Goal: Task Accomplishment & Management: Manage account settings

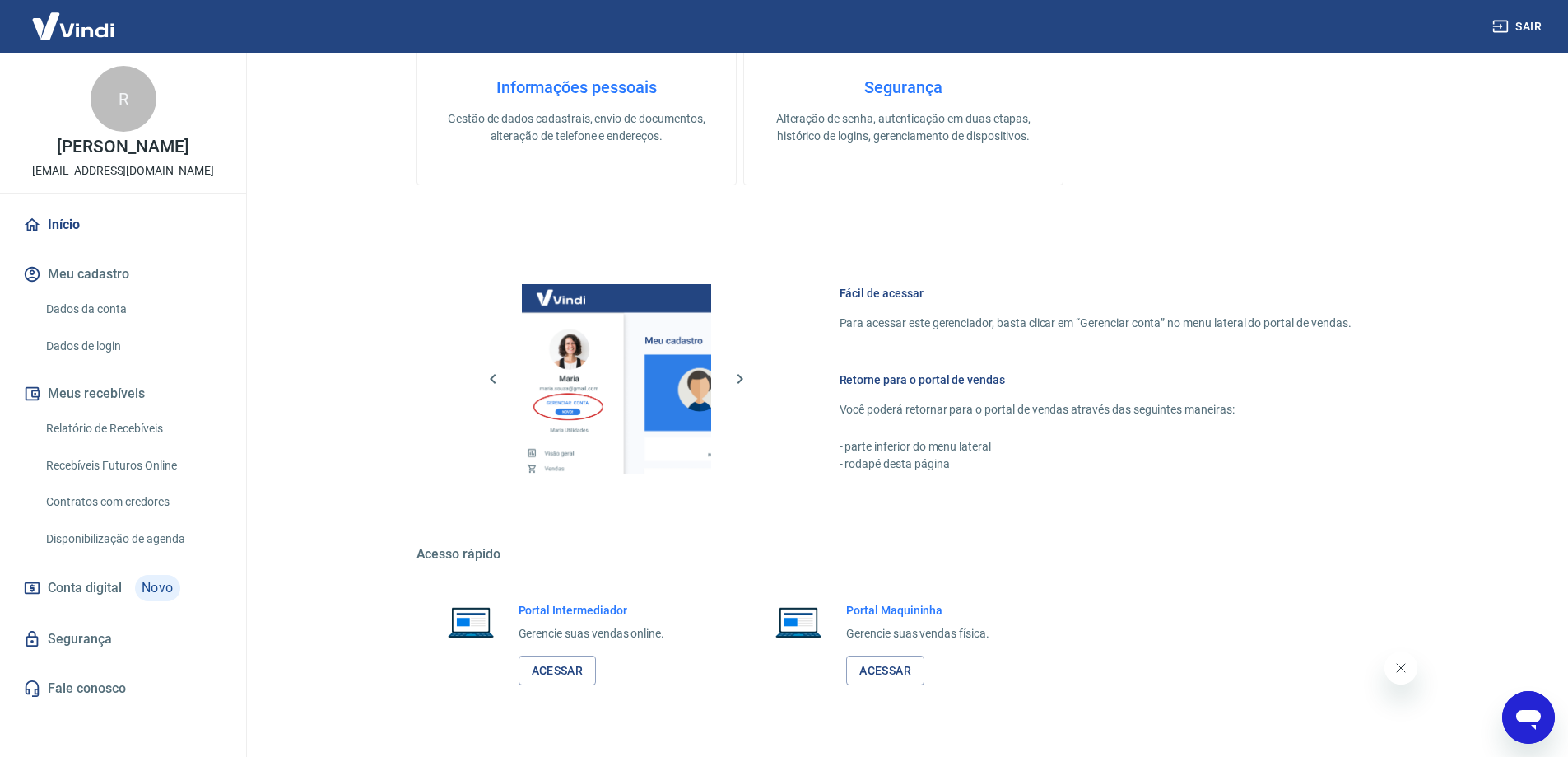
scroll to position [659, 0]
click at [1528, 33] on button "Sair" at bounding box center [1519, 27] width 60 height 30
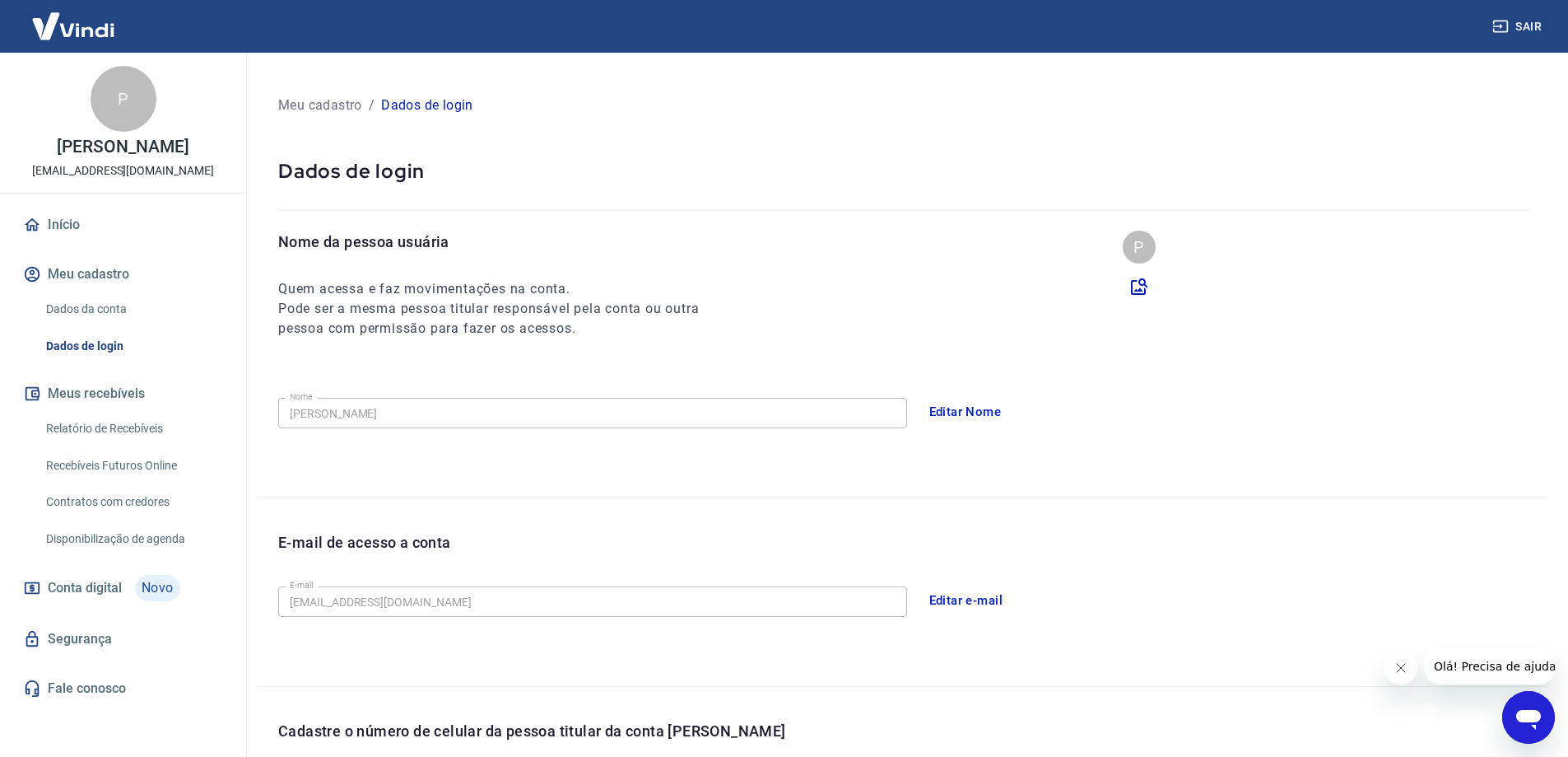
click at [325, 488] on div "Nome da pessoa usuária Quem acessa e faz movimentações na conta. Pode ser a mes…" at bounding box center [903, 364] width 1289 height 267
drag, startPoint x: 260, startPoint y: 288, endPoint x: 562, endPoint y: 321, distance: 303.8
click at [534, 316] on div "Nome da pessoa usuária Quem acessa e faz movimentações na conta. Pode ser a mes…" at bounding box center [903, 364] width 1289 height 267
click at [663, 342] on div "Nome da pessoa usuária Quem acessa e faz movimentações na conta. Pode ser a mes…" at bounding box center [903, 364] width 1289 height 267
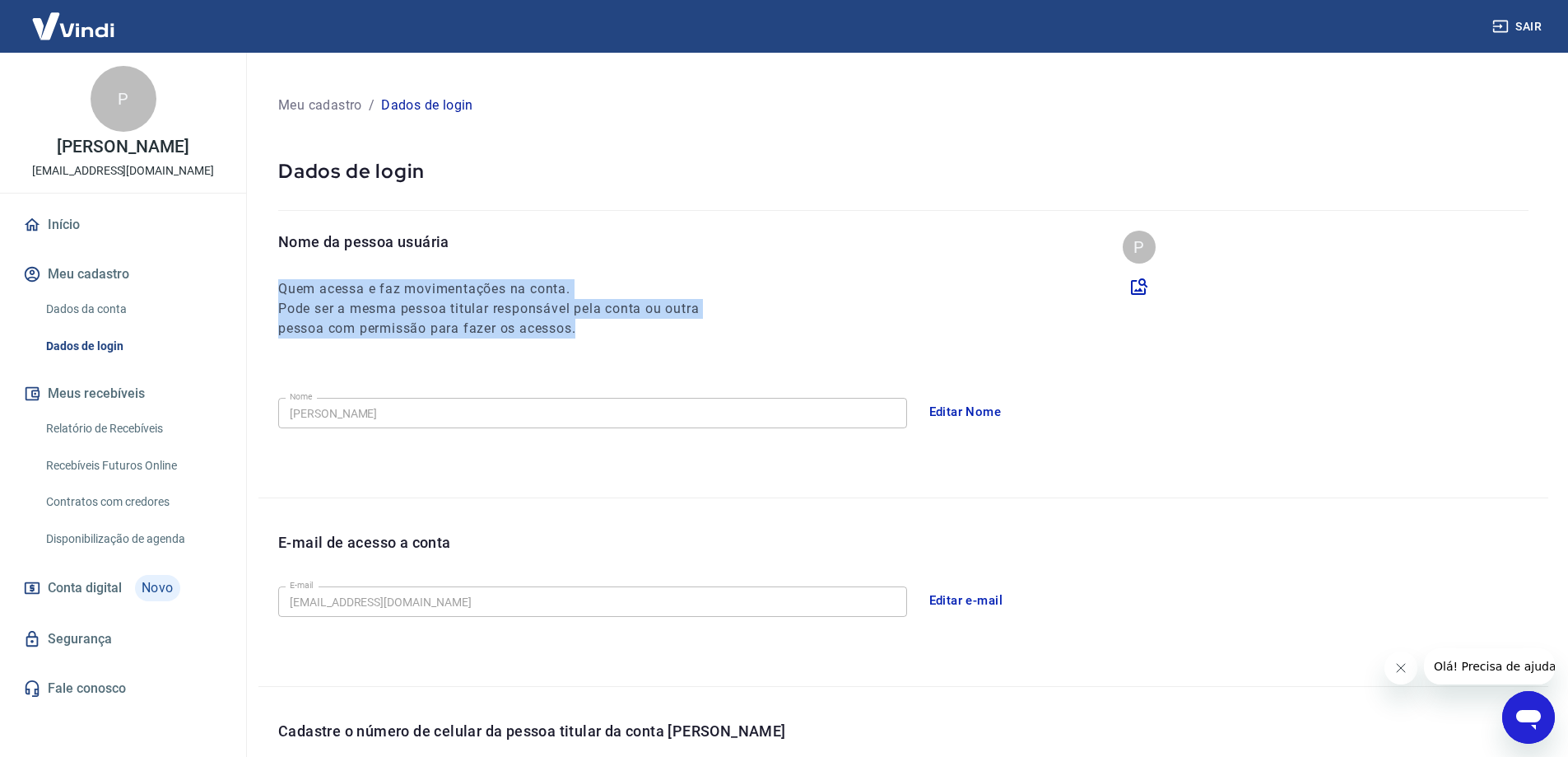
drag, startPoint x: 654, startPoint y: 339, endPoint x: 267, endPoint y: 290, distance: 390.1
click at [267, 290] on div "Nome da pessoa usuária Quem acessa e faz movimentações na conta. Pode ser a mes…" at bounding box center [903, 364] width 1289 height 267
click at [282, 288] on h6 "Quem acessa e faz movimentações na conta." at bounding box center [504, 290] width 451 height 20
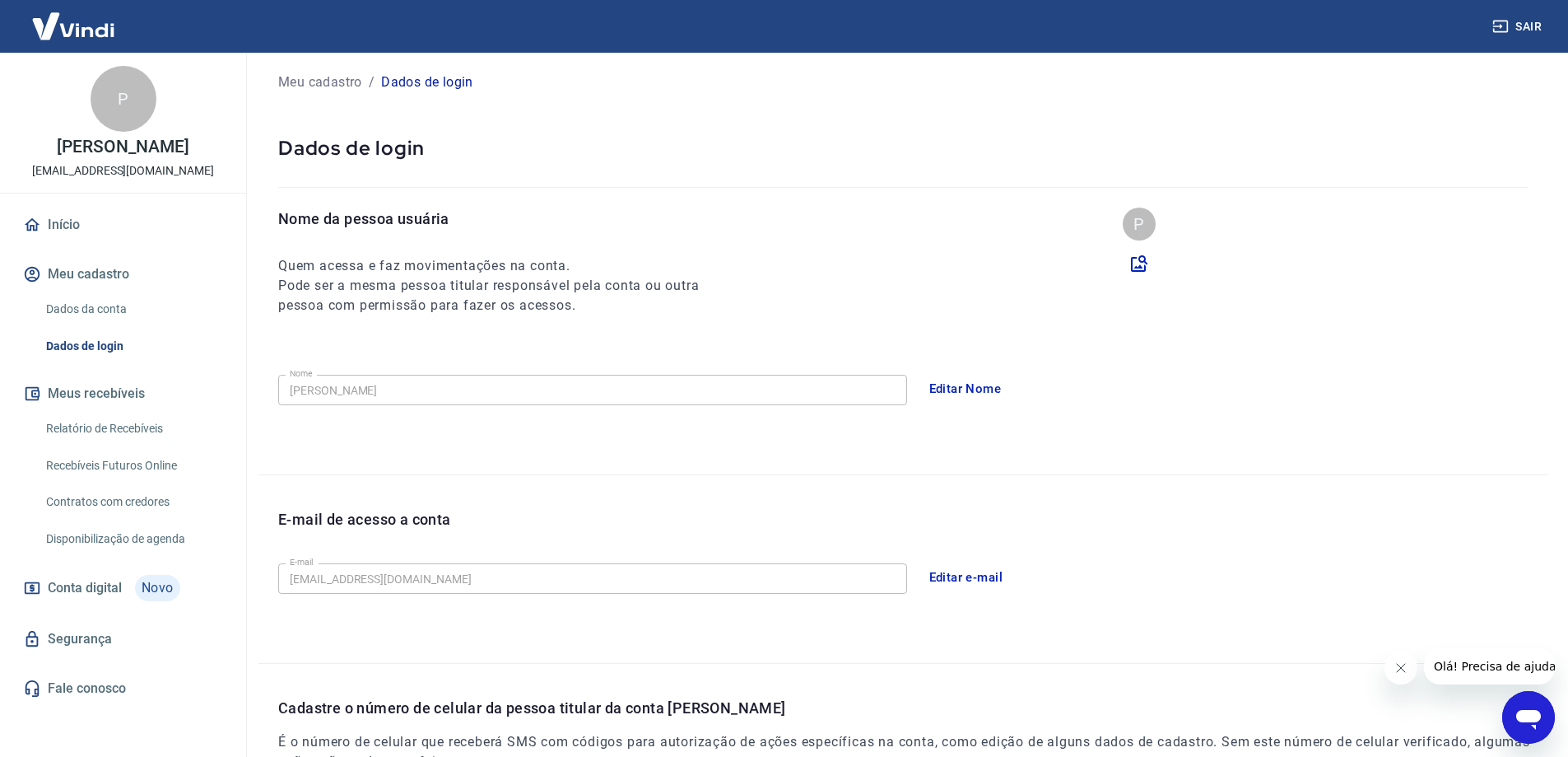
scroll to position [298, 0]
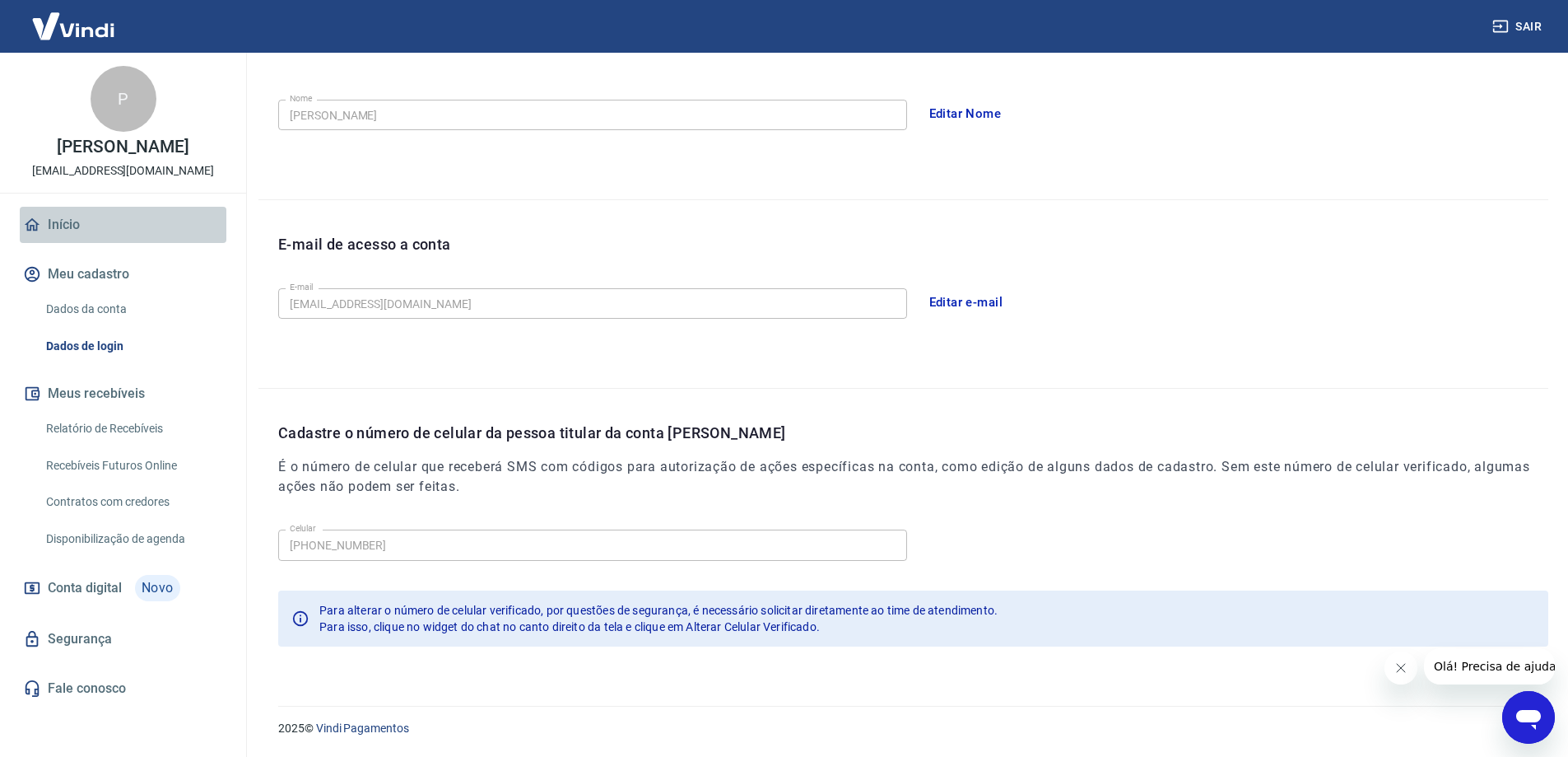
click at [69, 239] on link "Início" at bounding box center [123, 224] width 206 height 36
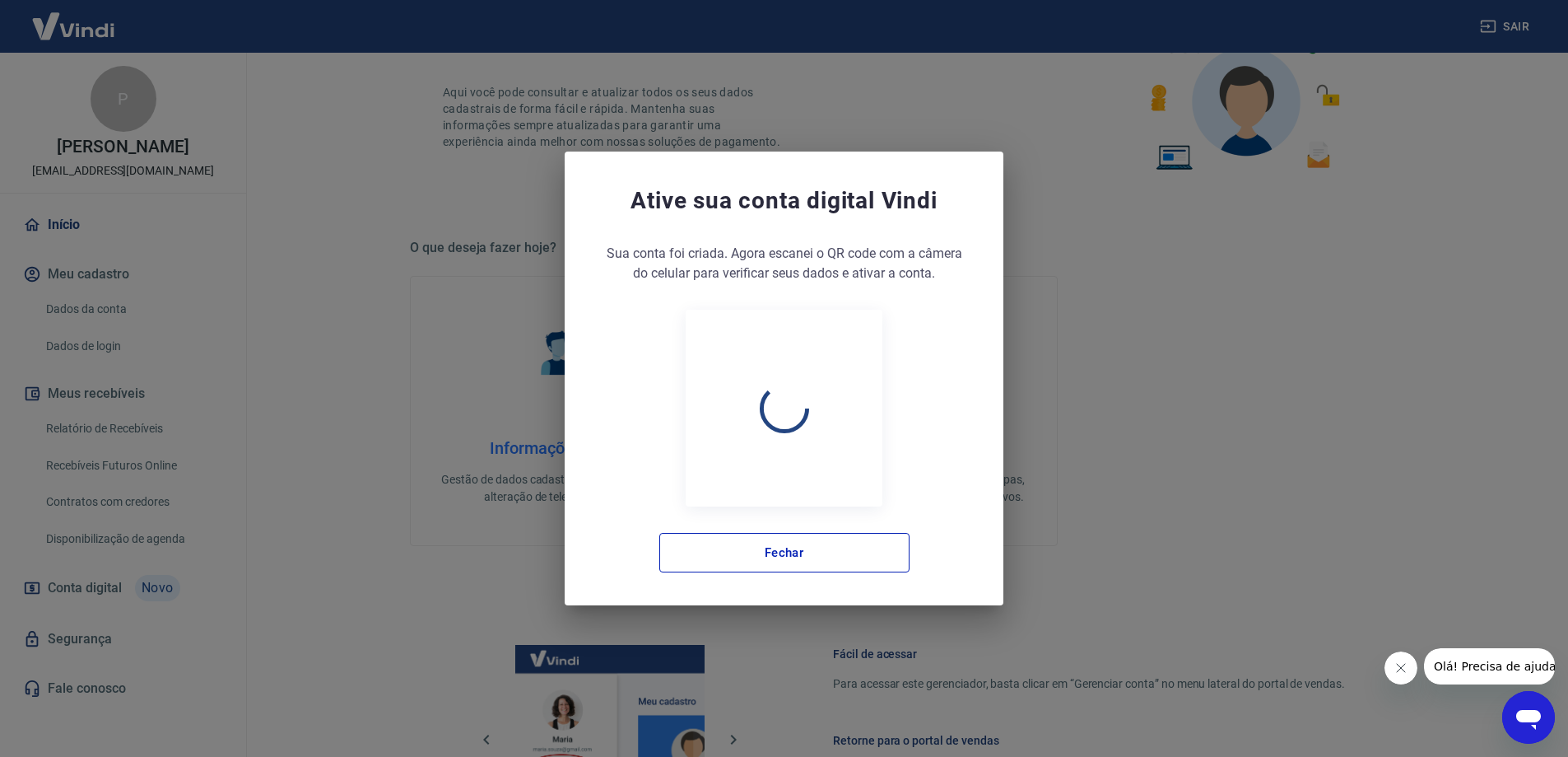
scroll to position [697, 0]
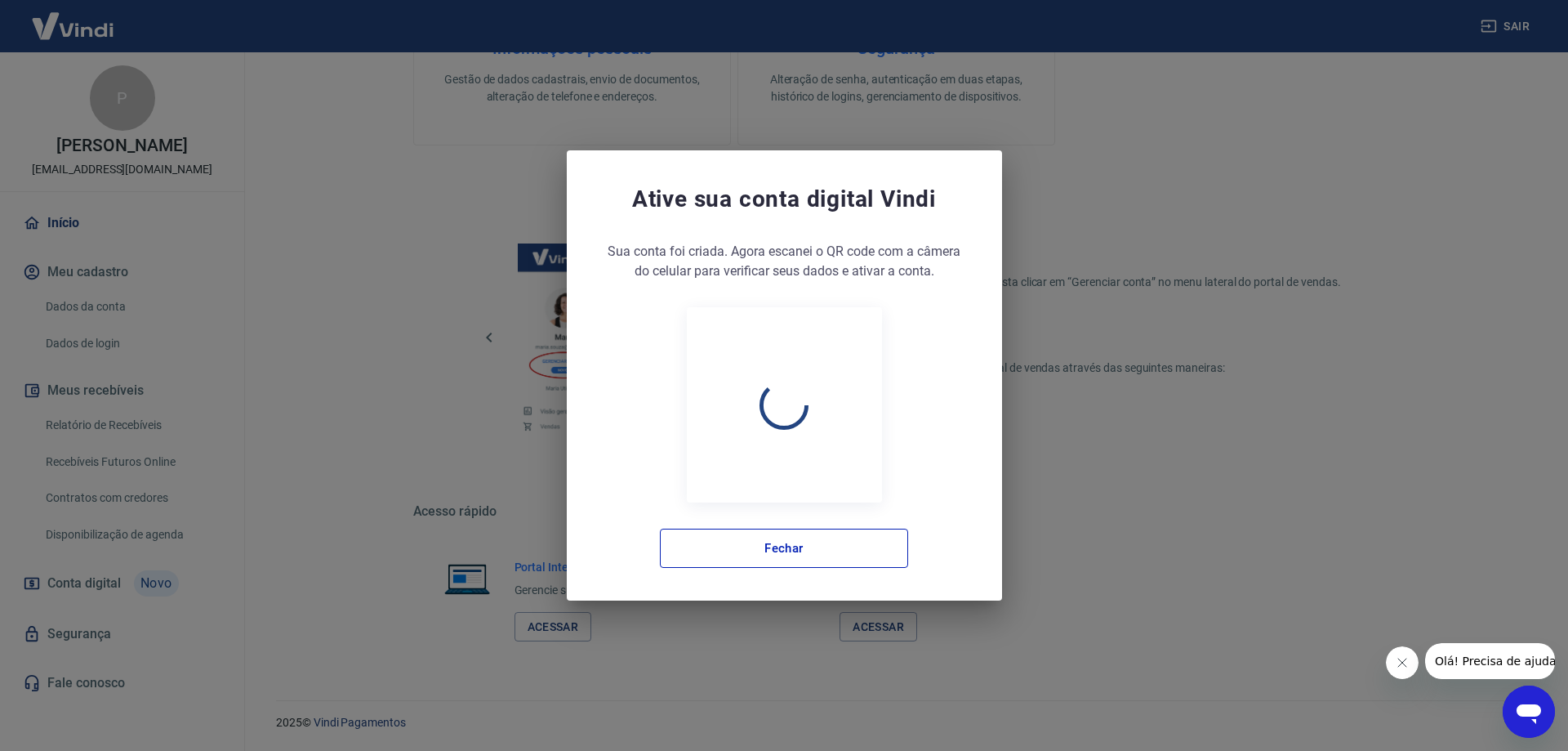
click at [684, 576] on div "Ative sua conta digital Vindi Sua conta foi criada. Agora clique no botão abaix…" at bounding box center [784, 375] width 436 height 450
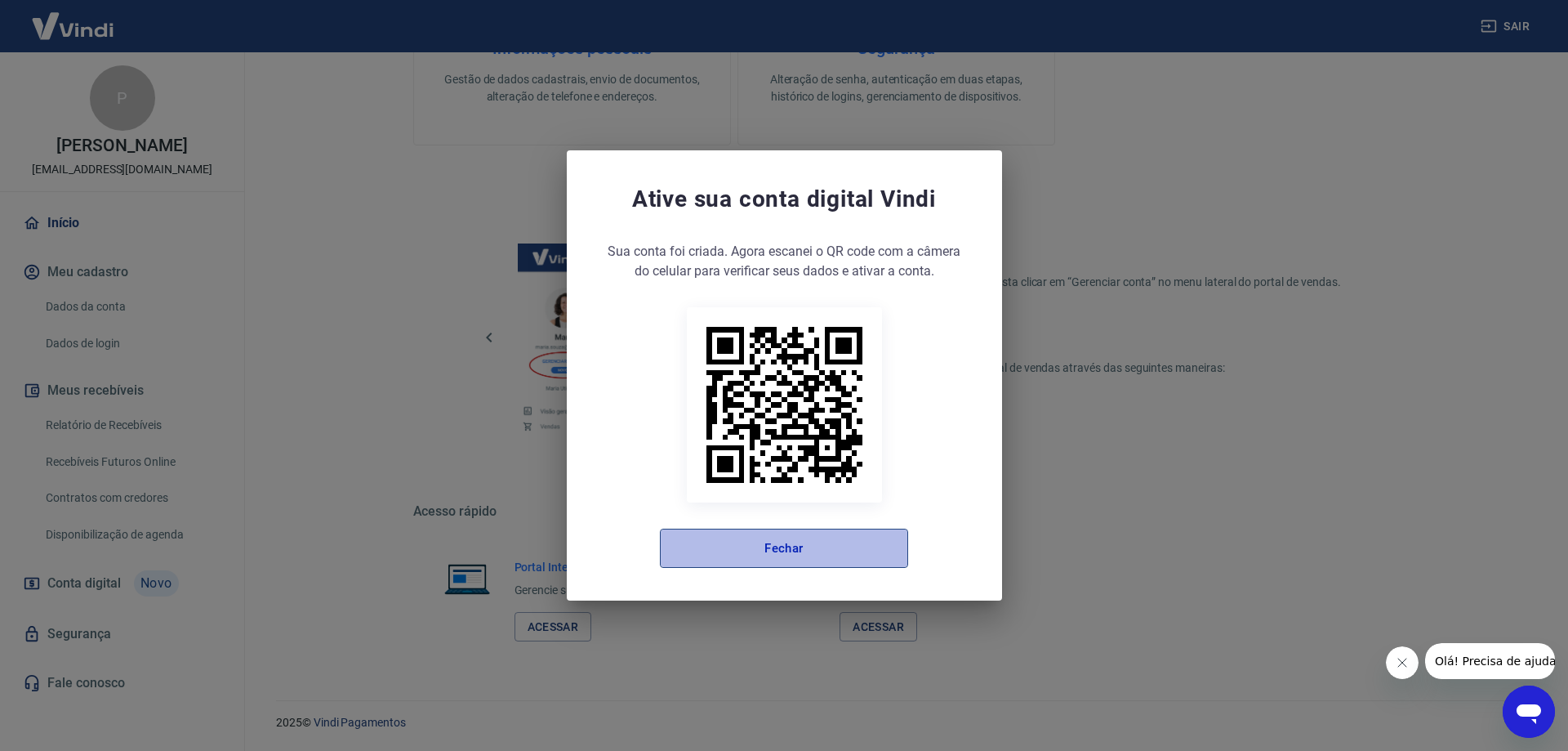
click at [688, 555] on button "Fechar" at bounding box center [784, 548] width 248 height 39
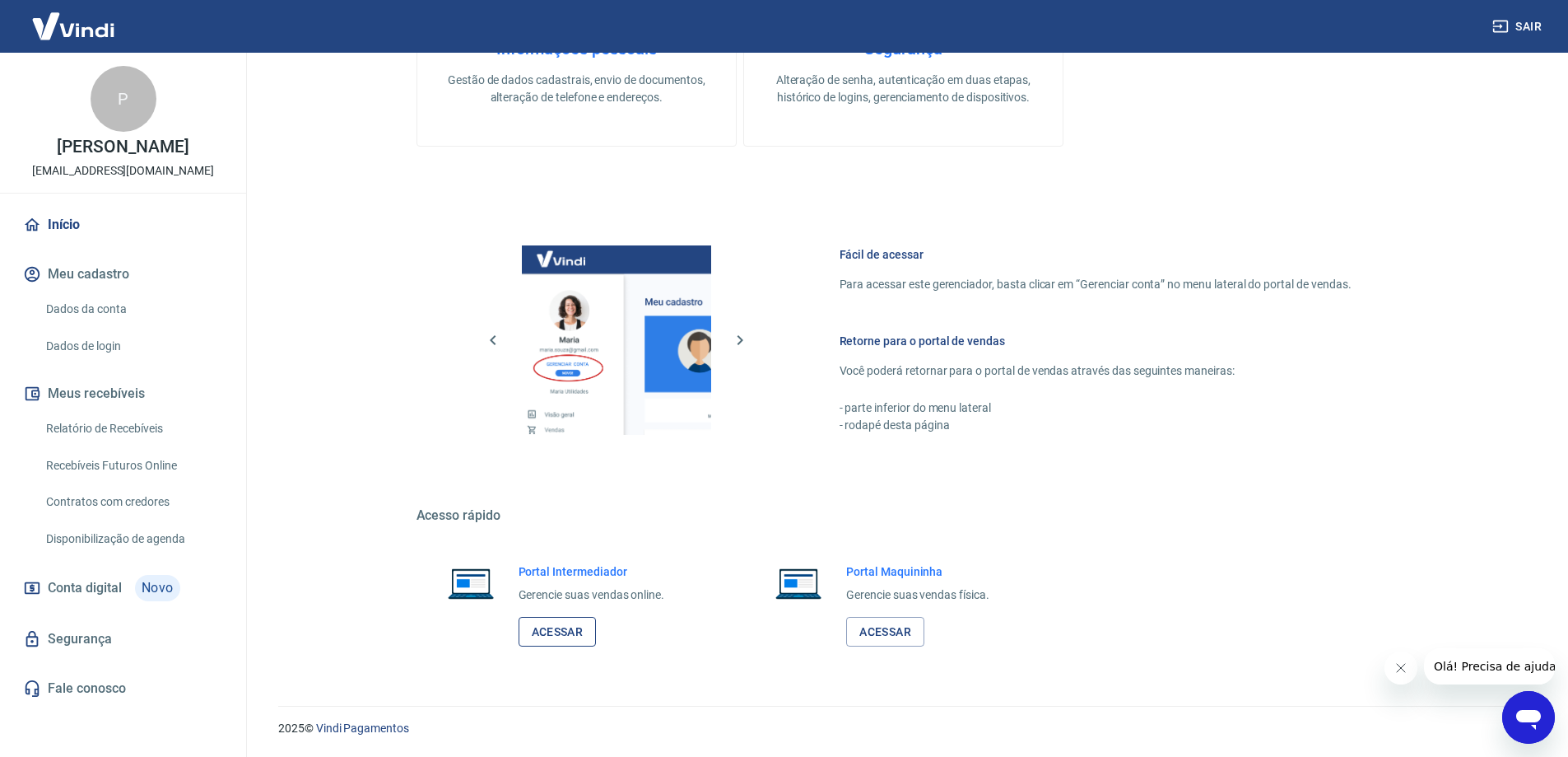
click at [563, 623] on link "Acessar" at bounding box center [557, 632] width 78 height 30
click at [99, 430] on link "Relatório de Recebíveis" at bounding box center [133, 428] width 187 height 34
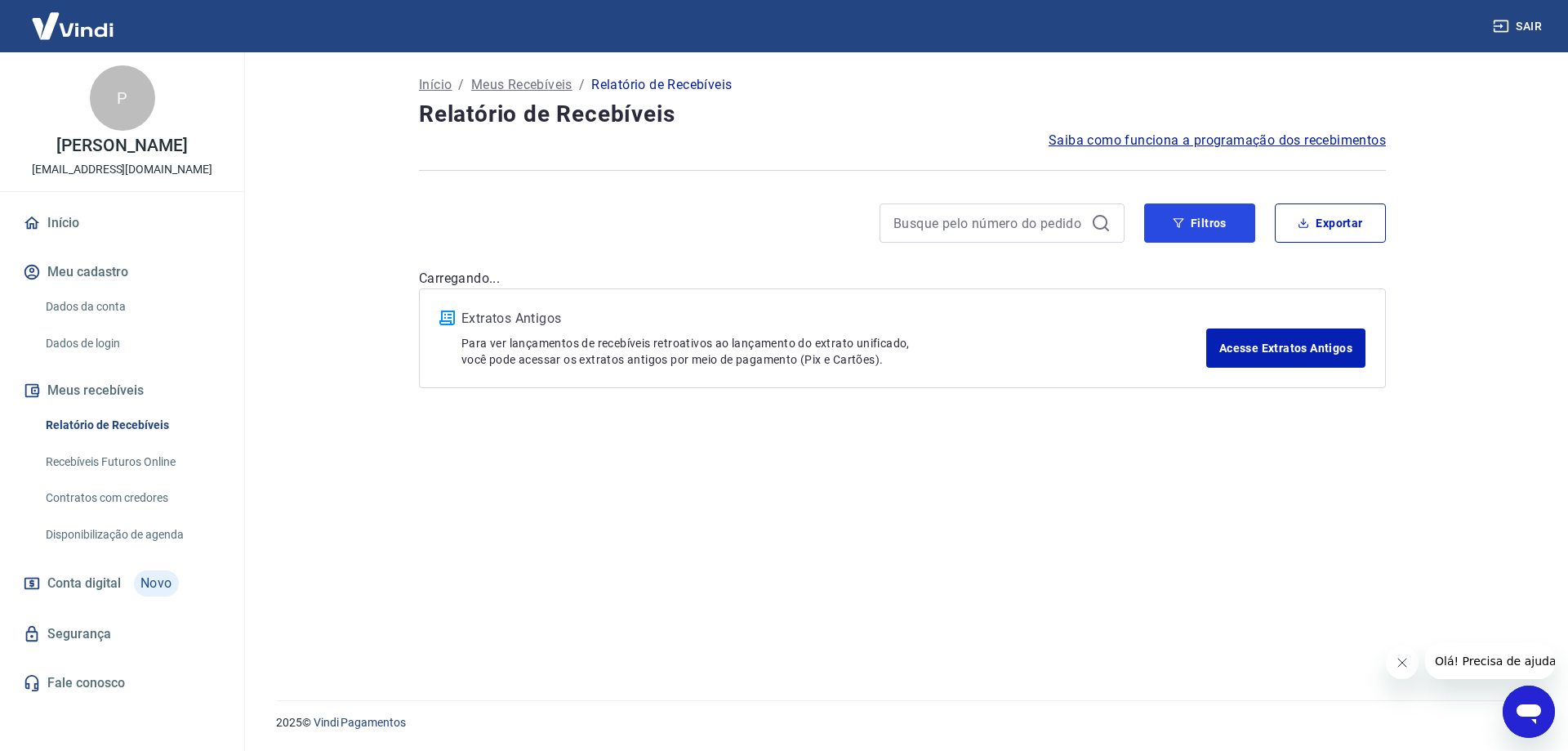
click at [1155, 212] on button "Filtros" at bounding box center [1199, 222] width 111 height 39
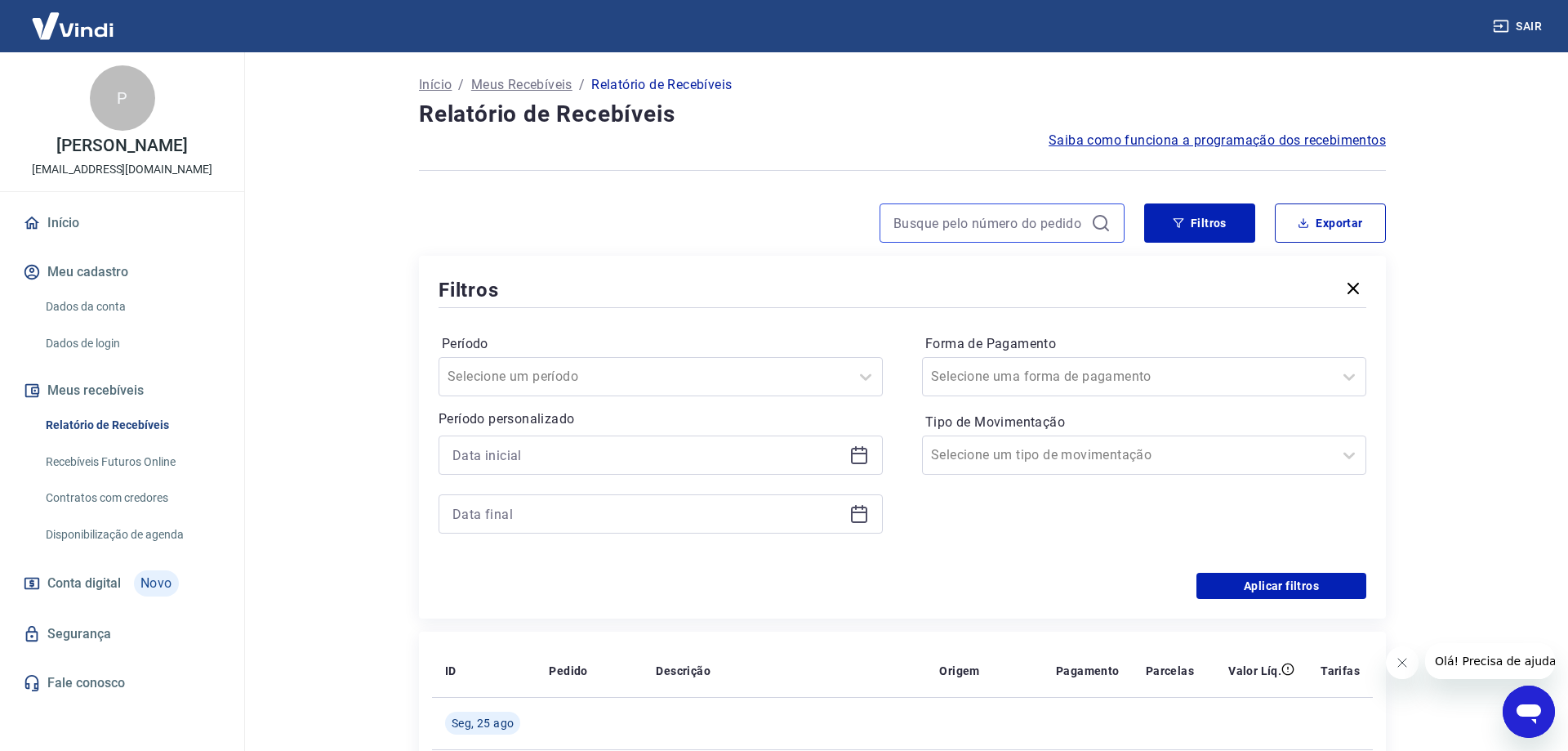
click at [1030, 224] on input at bounding box center [989, 222] width 192 height 24
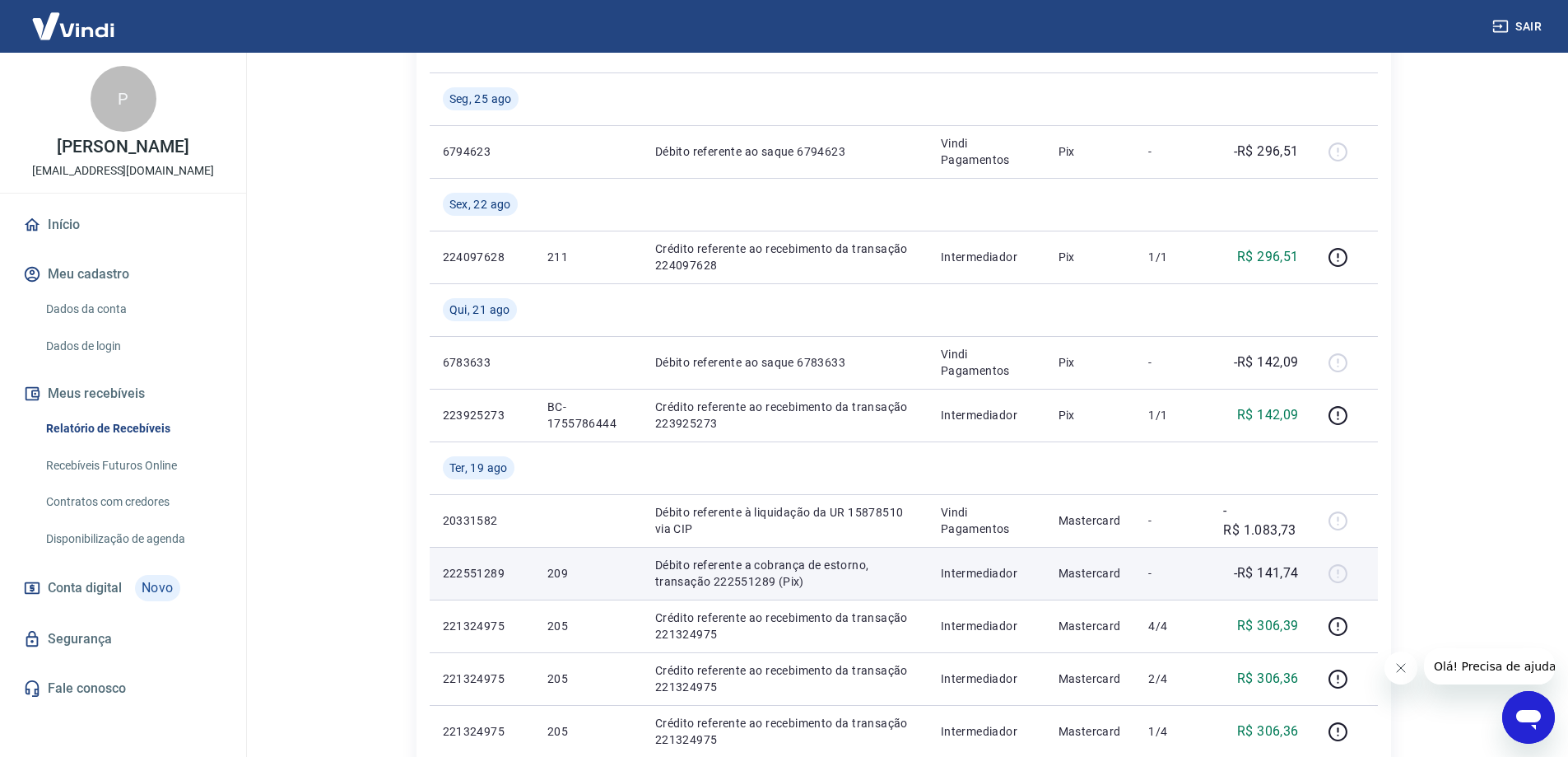
scroll to position [659, 0]
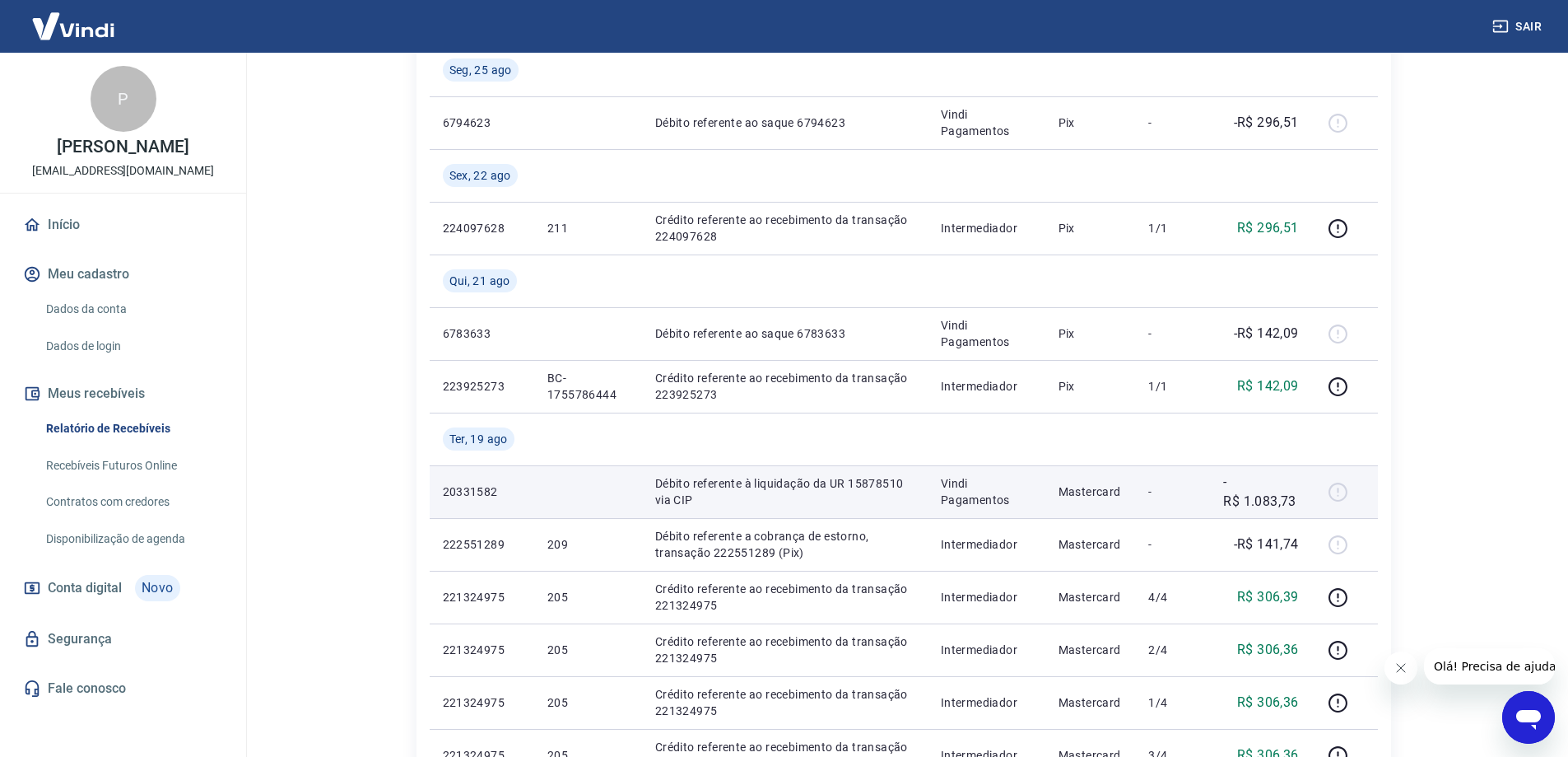
click at [1326, 498] on div at bounding box center [1344, 491] width 39 height 26
click at [1337, 488] on div at bounding box center [1344, 491] width 39 height 26
click at [592, 488] on td at bounding box center [588, 491] width 108 height 53
click at [738, 498] on p "Débito referente à liquidação da UR 15878510 via CIP" at bounding box center [784, 491] width 259 height 33
click at [1073, 496] on p "Mastercard" at bounding box center [1091, 492] width 65 height 17
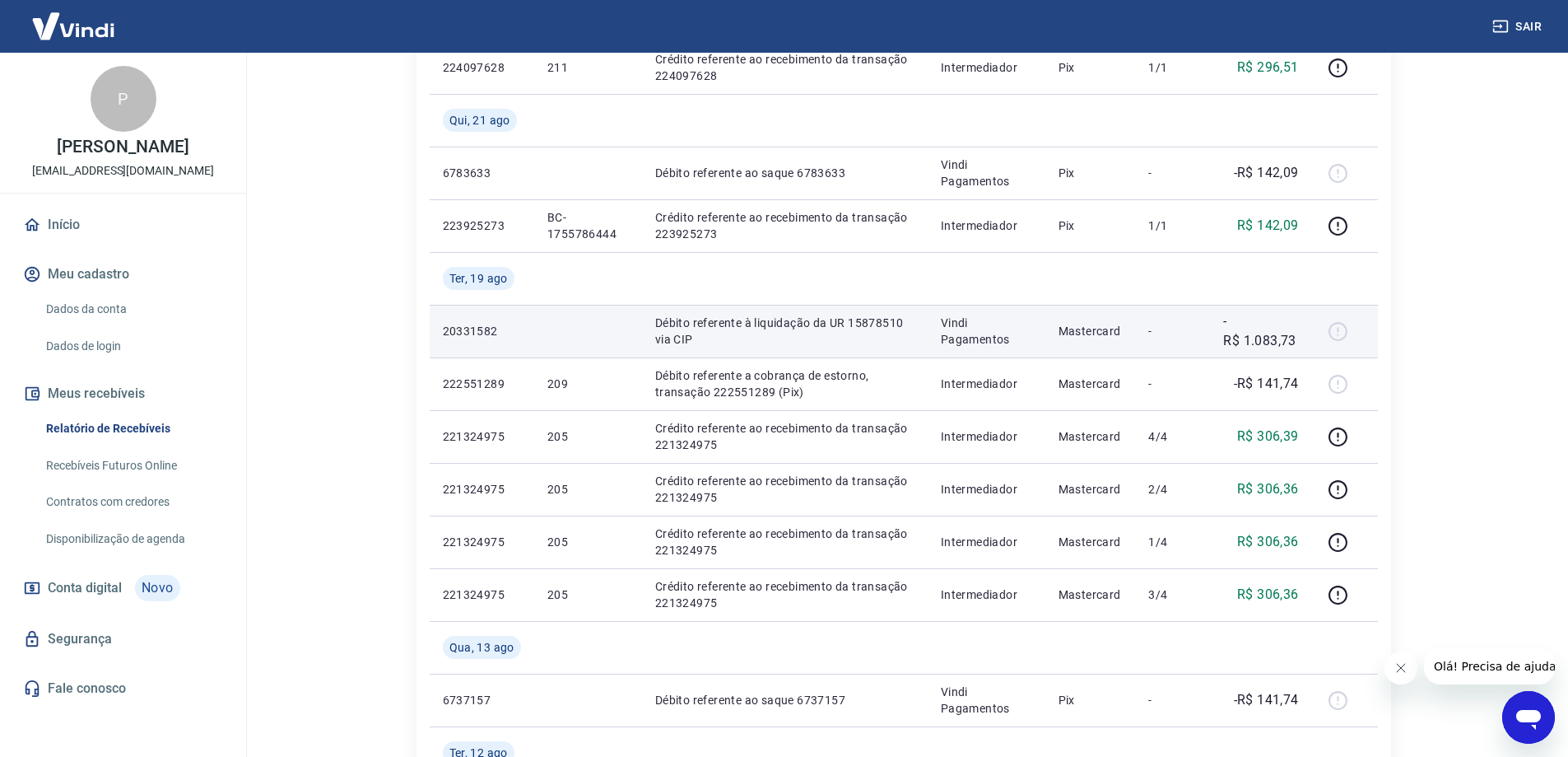
scroll to position [823, 0]
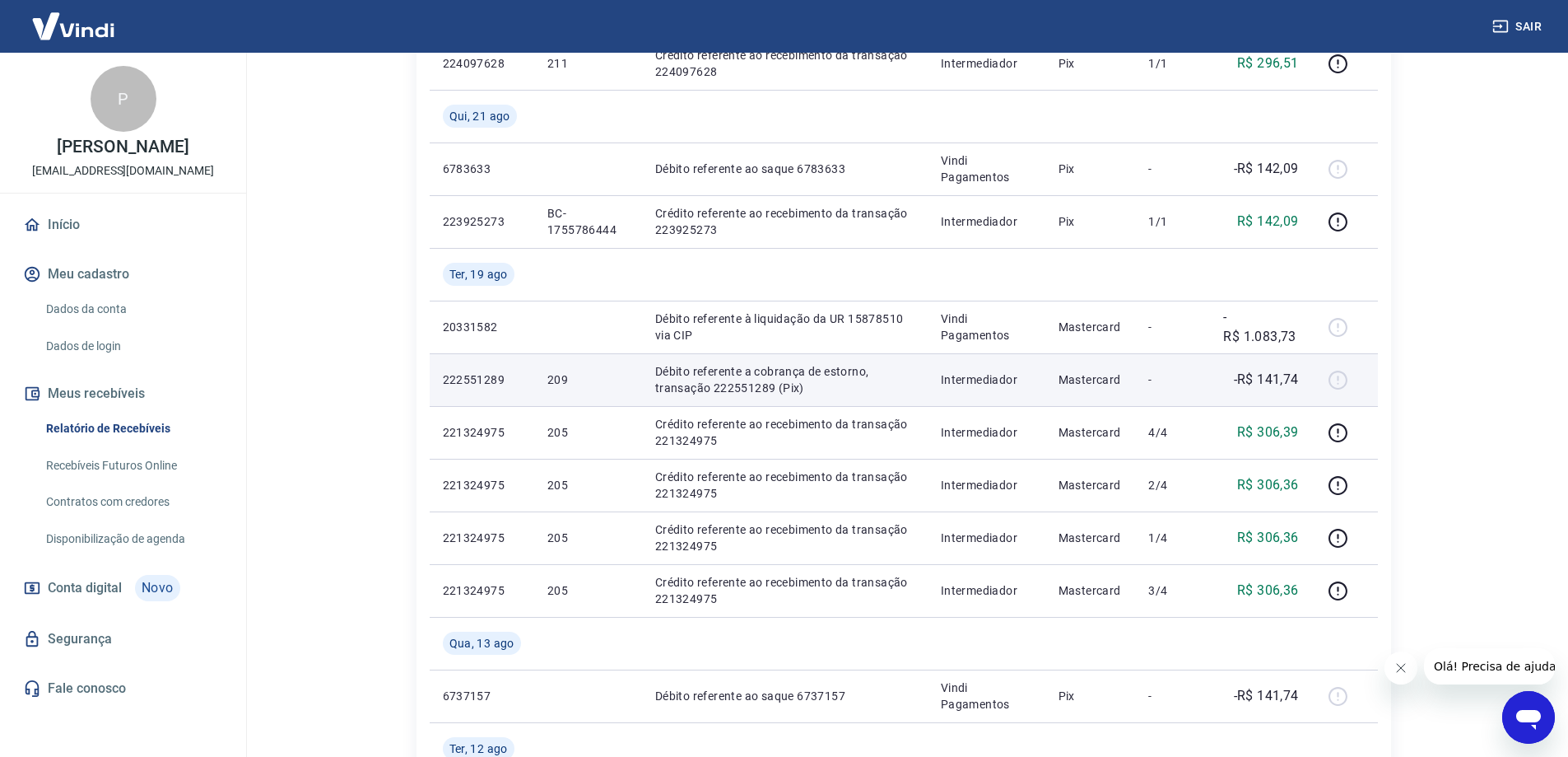
click at [692, 367] on p "Débito referente a cobrança de estorno, transação 222551289 (Pix)" at bounding box center [784, 379] width 259 height 33
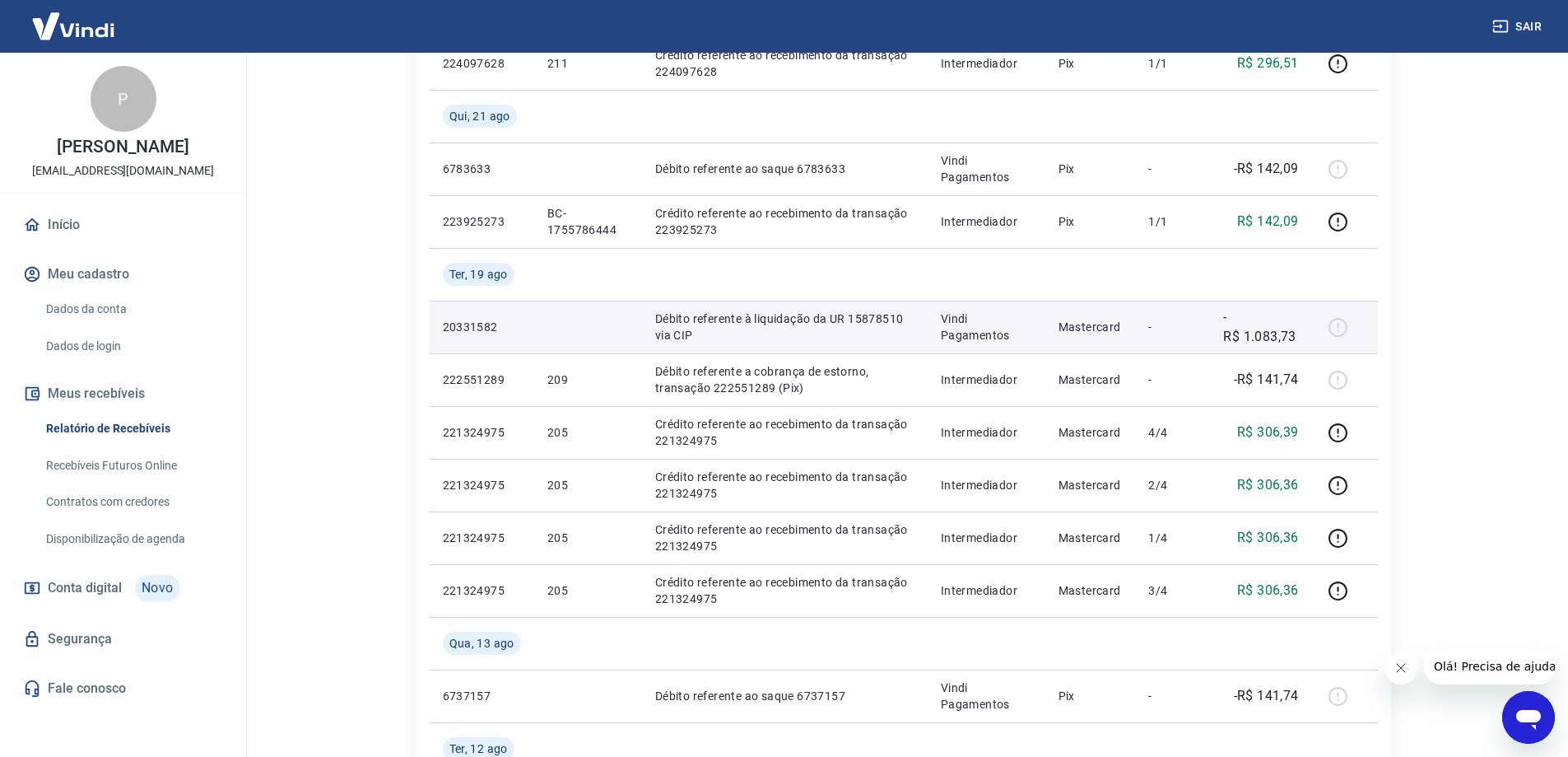
click at [784, 339] on p "Débito referente à liquidação da UR 15878510 via CIP" at bounding box center [784, 326] width 259 height 33
click at [764, 333] on p "Débito referente à liquidação da UR 15878510 via CIP" at bounding box center [784, 326] width 259 height 33
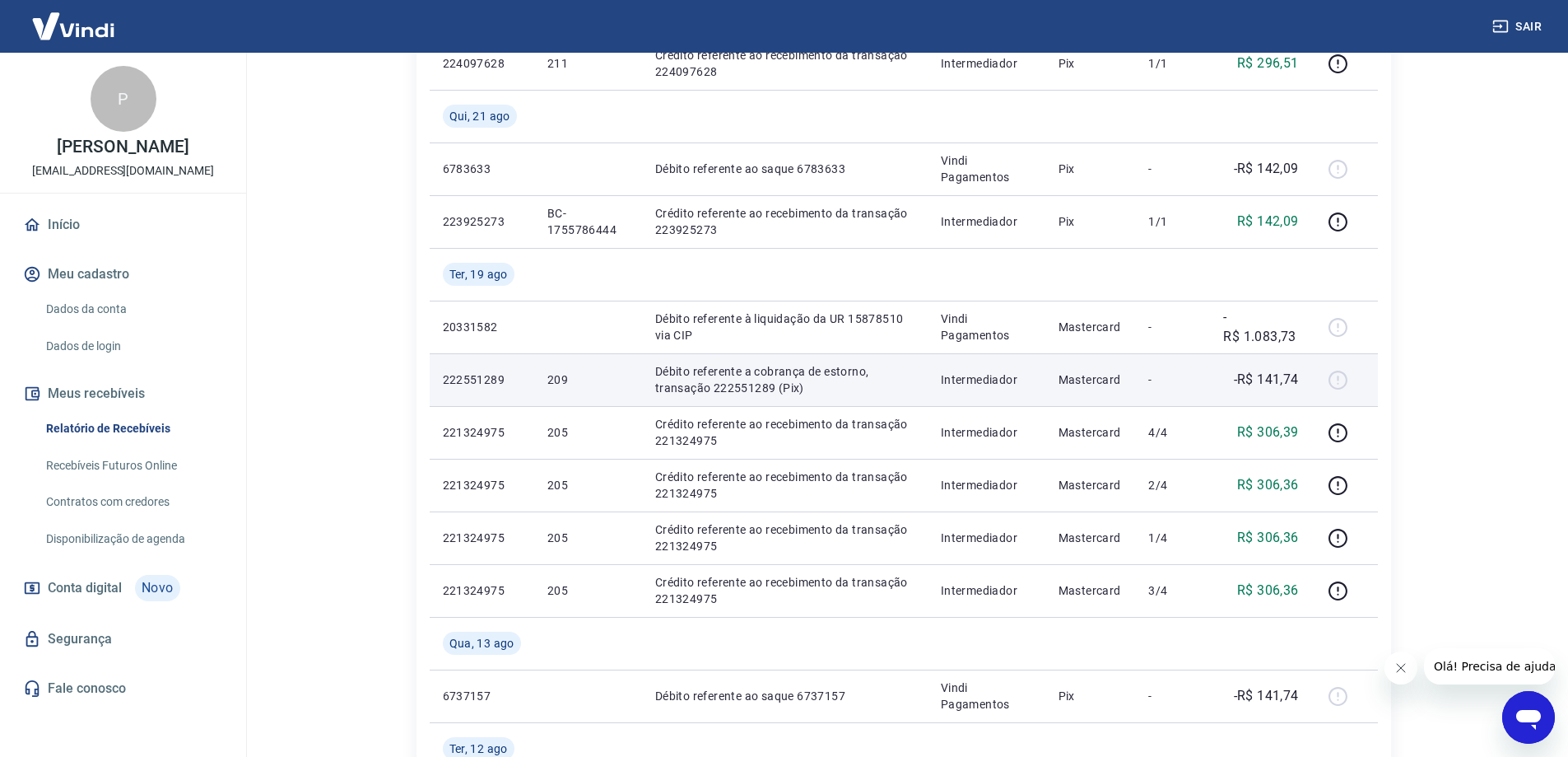
click at [762, 393] on p "Débito referente a cobrança de estorno, transação 222551289 (Pix)" at bounding box center [784, 379] width 259 height 33
click at [855, 377] on p "Débito referente a cobrança de estorno, transação 222551289 (Pix)" at bounding box center [784, 379] width 259 height 33
click at [734, 390] on p "Débito referente a cobrança de estorno, transação 222551289 (Pix)" at bounding box center [784, 379] width 259 height 33
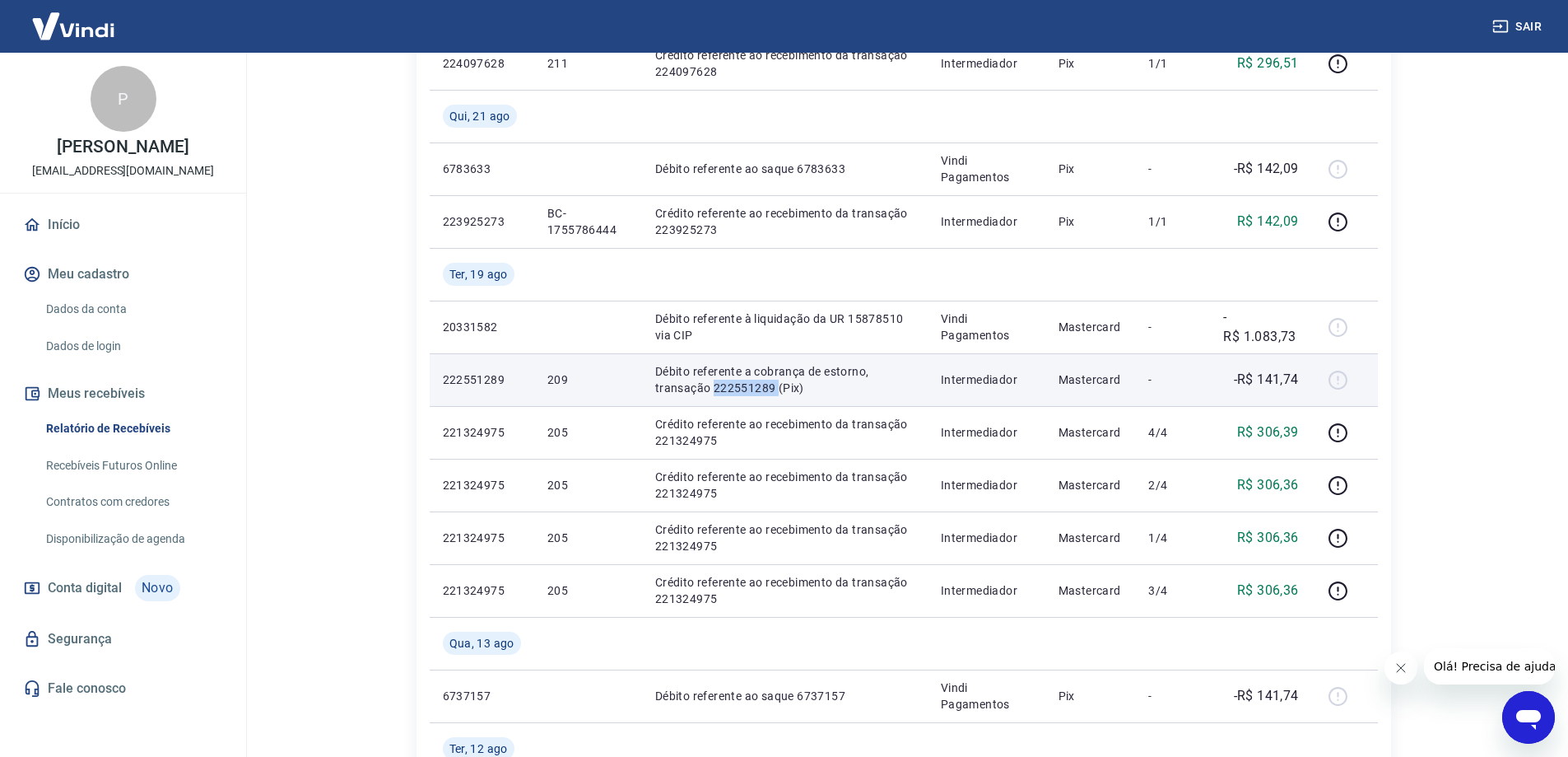
copy p "222551289"
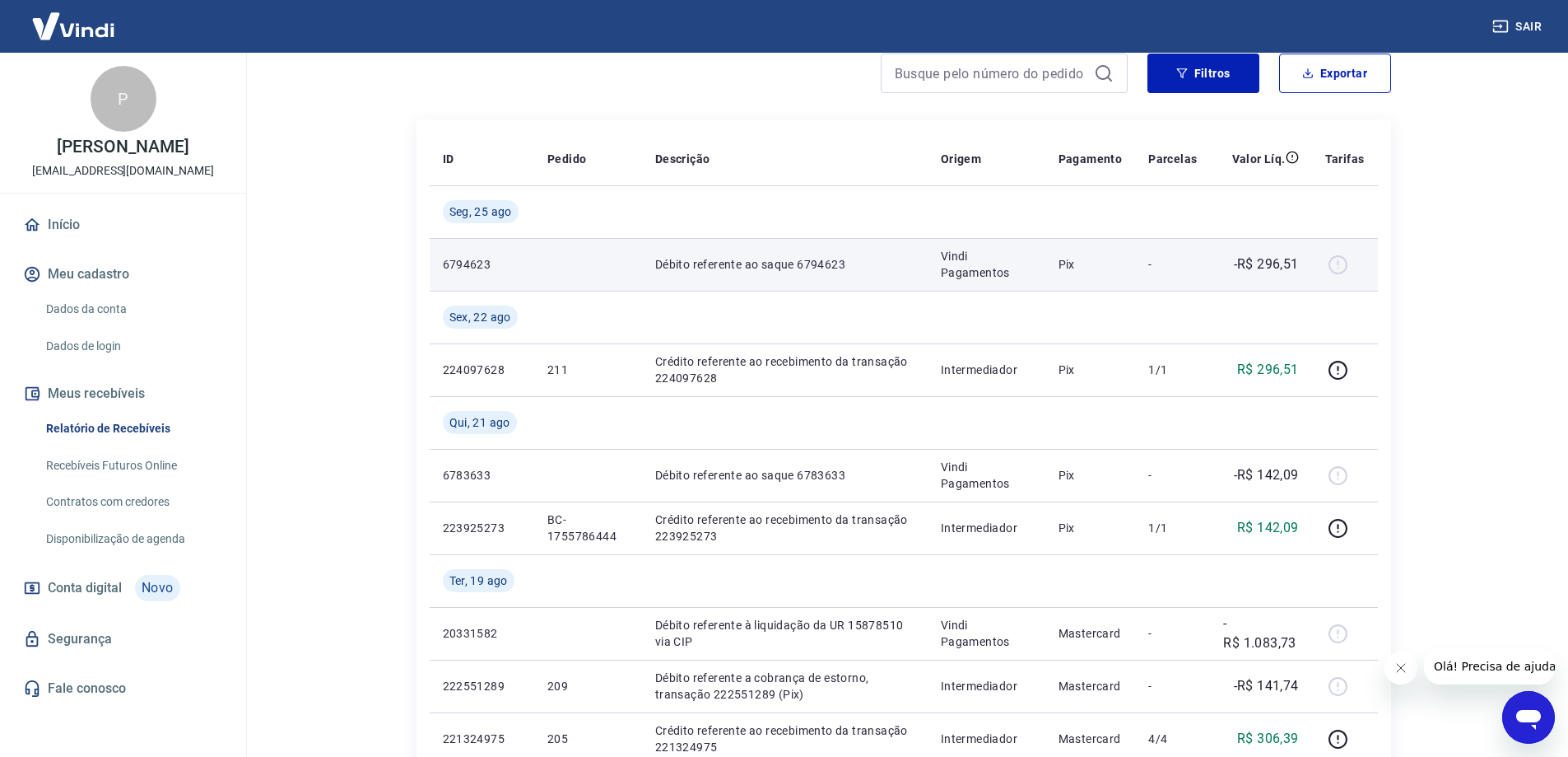
scroll to position [164, 0]
